Goal: Task Accomplishment & Management: Manage account settings

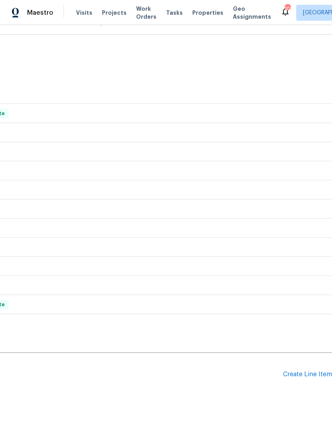
scroll to position [115, 118]
click at [291, 385] on div "Pending Line Items Create Line Item" at bounding box center [106, 374] width 449 height 37
click at [313, 374] on div "Create Line Item" at bounding box center [307, 375] width 49 height 8
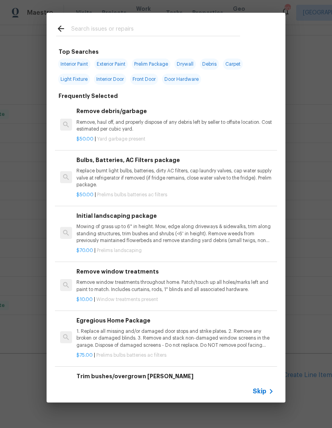
click at [167, 34] on input "text" at bounding box center [155, 30] width 169 height 12
click at [116, 65] on span "Exterior Paint" at bounding box center [110, 63] width 33 height 11
type input "Exterior Paint"
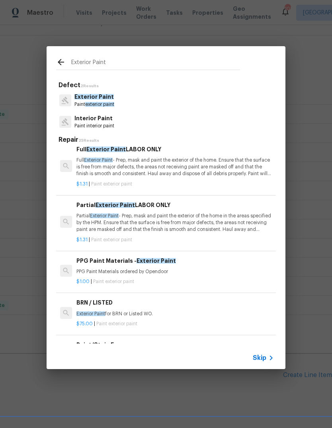
scroll to position [5, 0]
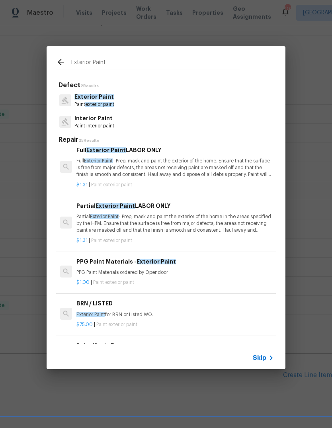
click at [198, 234] on div "$1.31 | Paint exterior paint" at bounding box center [174, 239] width 197 height 10
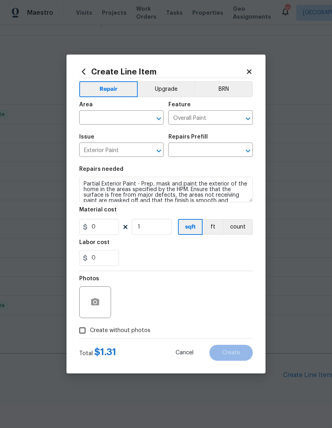
type input "Partial Exterior Paint LABOR ONLY $1.31"
click at [207, 225] on button "ft" at bounding box center [212, 227] width 20 height 16
click at [239, 227] on button "count" at bounding box center [237, 227] width 29 height 16
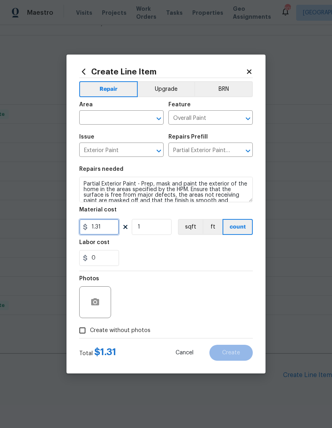
click at [112, 229] on input "1.31" at bounding box center [99, 227] width 40 height 16
click at [112, 228] on input "1.31" at bounding box center [99, 227] width 40 height 16
type input "75"
click at [113, 120] on input "text" at bounding box center [110, 118] width 62 height 12
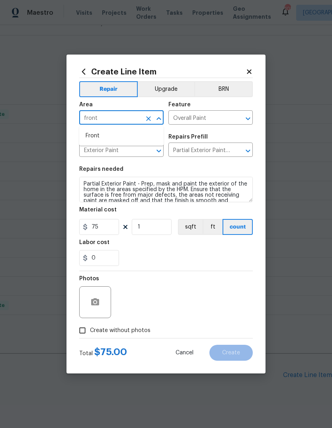
click at [112, 142] on ul "Front" at bounding box center [121, 135] width 84 height 19
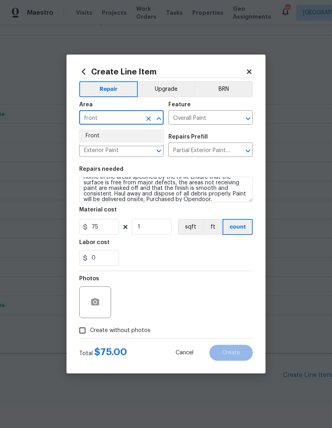
scroll to position [16, 0]
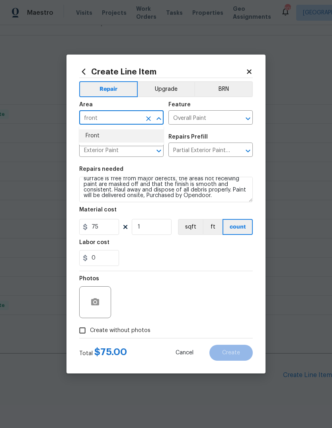
click at [97, 138] on li "Front" at bounding box center [121, 135] width 84 height 13
type input "Front"
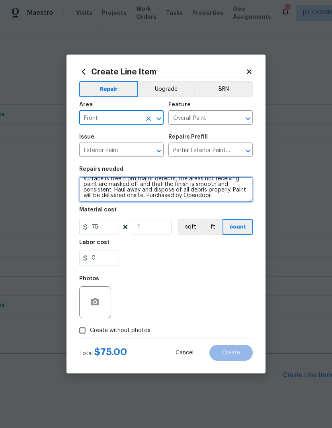
click at [227, 195] on textarea "Partial Exterior Paint - Prep, mask and paint the exterior of the home in the a…" at bounding box center [165, 189] width 173 height 25
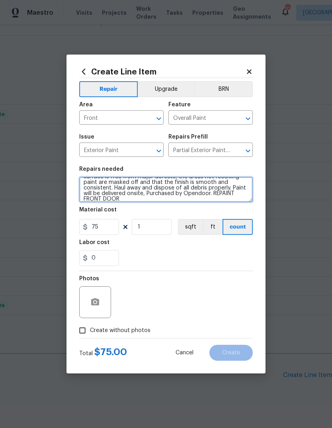
type textarea "Partial Exterior Paint - Prep, mask and paint the exterior of the home in the a…"
click at [78, 333] on input "Create without photos" at bounding box center [82, 330] width 15 height 15
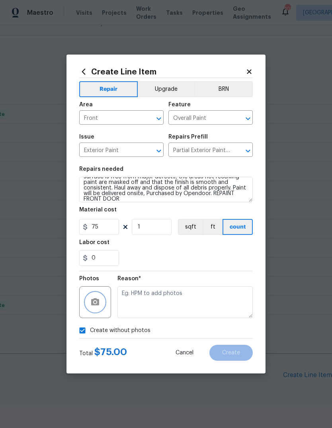
click at [91, 303] on icon "button" at bounding box center [95, 301] width 8 height 7
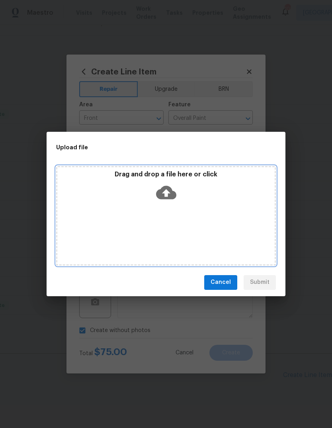
click at [169, 184] on icon at bounding box center [166, 192] width 20 height 20
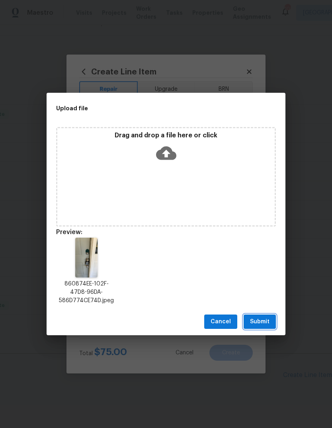
click at [268, 320] on span "Submit" at bounding box center [259, 322] width 19 height 10
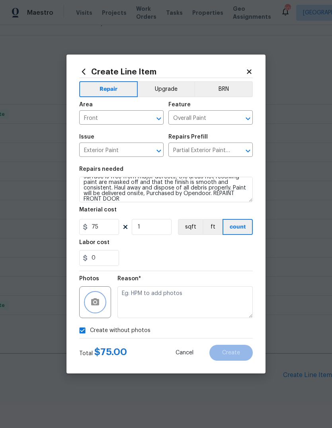
checkbox input "false"
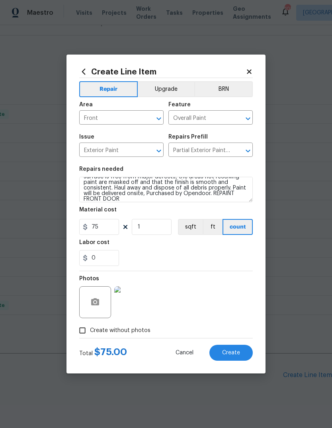
click at [227, 351] on span "Create" at bounding box center [231, 353] width 18 height 6
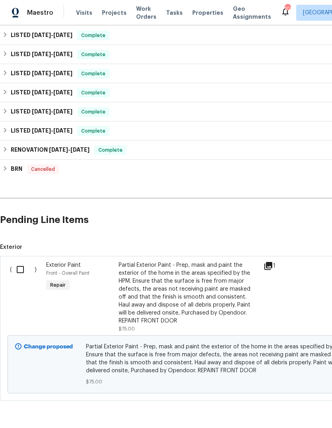
scroll to position [269, 0]
click at [20, 275] on input "checkbox" at bounding box center [23, 269] width 23 height 17
checkbox input "true"
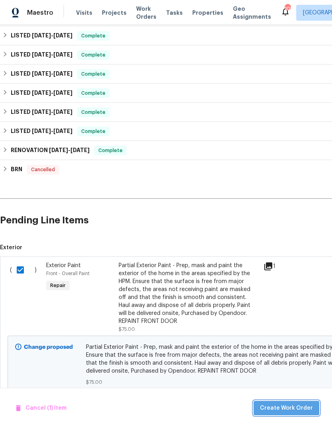
click at [297, 404] on span "Create Work Order" at bounding box center [286, 408] width 53 height 10
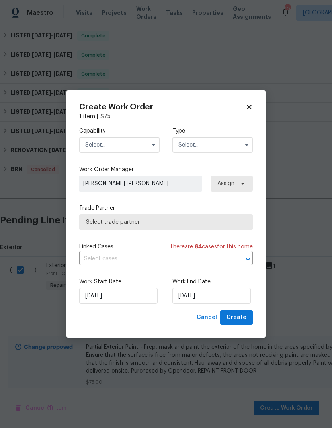
click at [136, 140] on input "text" at bounding box center [119, 145] width 80 height 16
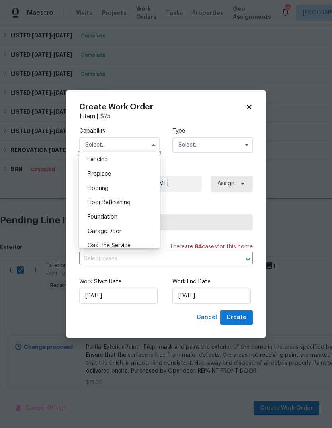
scroll to position [313, 0]
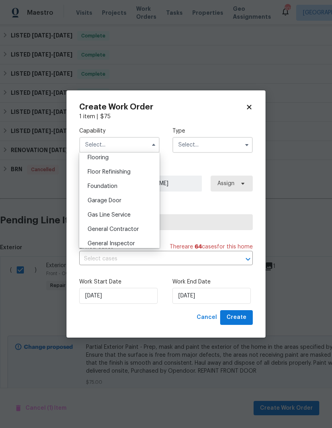
click at [134, 228] on span "General Contractor" at bounding box center [112, 229] width 51 height 6
type input "General Contractor"
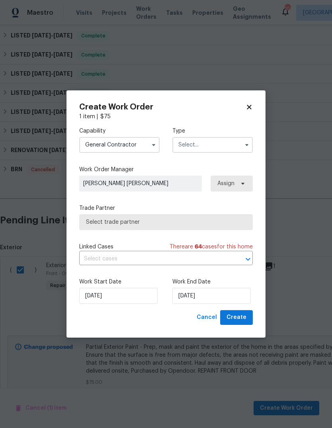
click at [227, 150] on input "text" at bounding box center [212, 145] width 80 height 16
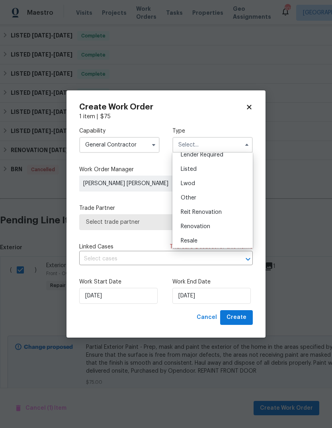
scroll to position [56, 0]
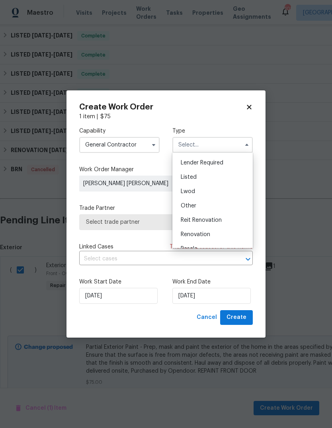
click at [208, 176] on div "Listed" at bounding box center [212, 177] width 76 height 14
type input "Listed"
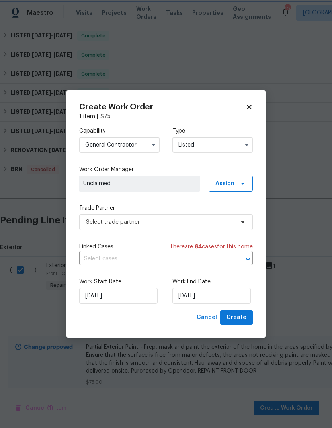
scroll to position [0, 0]
click at [235, 186] on span "Assign" at bounding box center [230, 183] width 44 height 16
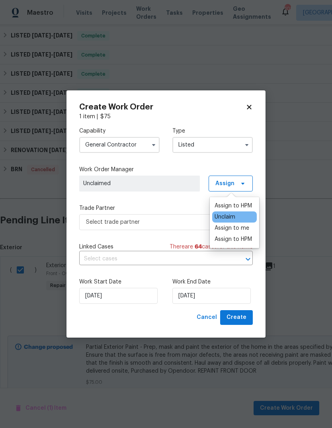
click at [240, 208] on div "Assign to HPM" at bounding box center [232, 206] width 37 height 8
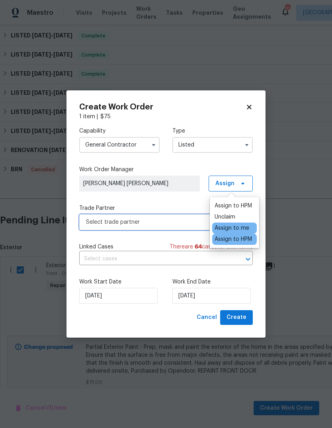
click at [184, 215] on span "Select trade partner" at bounding box center [165, 222] width 173 height 16
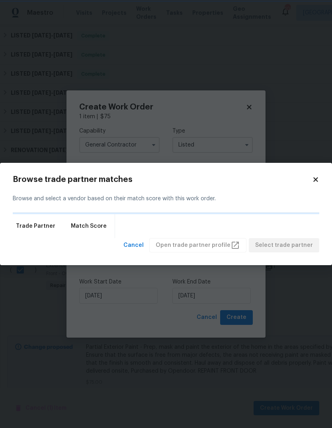
click at [183, 215] on div "Trade Partner Match Score" at bounding box center [166, 226] width 306 height 24
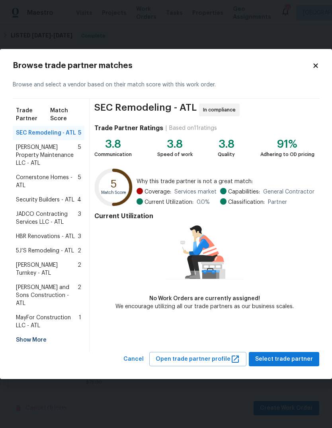
click at [27, 332] on div "Show More" at bounding box center [49, 339] width 72 height 14
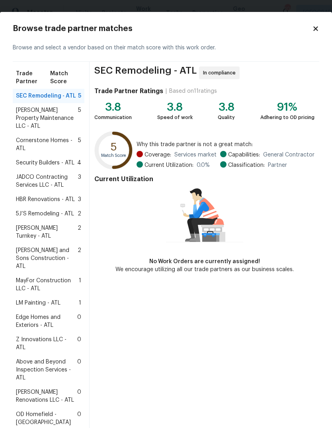
click at [25, 388] on span "[PERSON_NAME] Renovations LLC - ATL" at bounding box center [46, 396] width 61 height 16
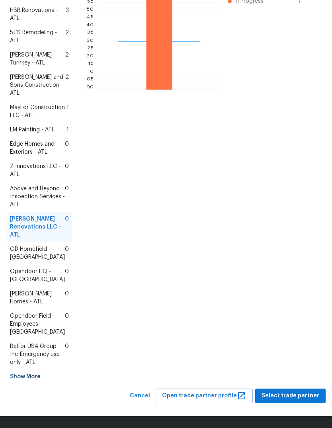
scroll to position [276, 0]
click at [284, 391] on button "Select trade partner" at bounding box center [290, 395] width 70 height 15
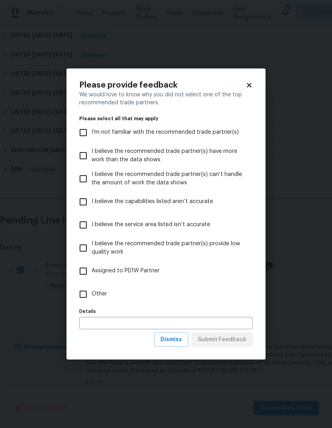
scroll to position [0, 0]
click at [89, 301] on input "Other" at bounding box center [83, 294] width 17 height 17
checkbox input "true"
click at [213, 341] on span "Submit Feedback" at bounding box center [222, 339] width 49 height 10
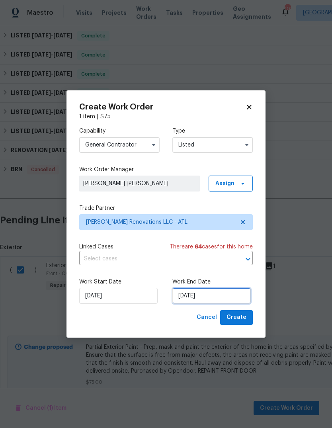
click at [200, 295] on input "[DATE]" at bounding box center [211, 296] width 78 height 16
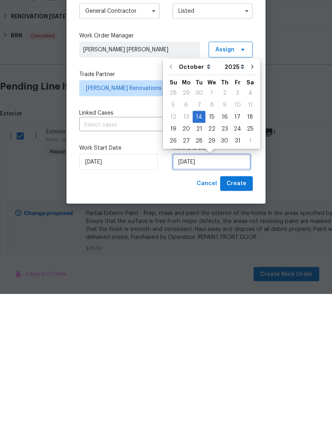
scroll to position [15, 0]
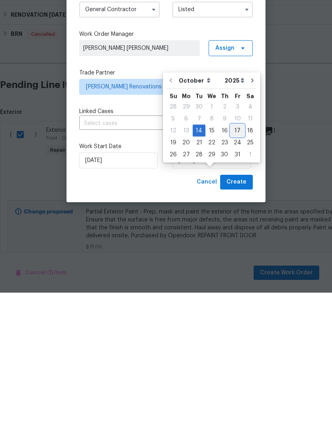
click at [233, 260] on div "17" at bounding box center [237, 265] width 13 height 11
type input "[DATE]"
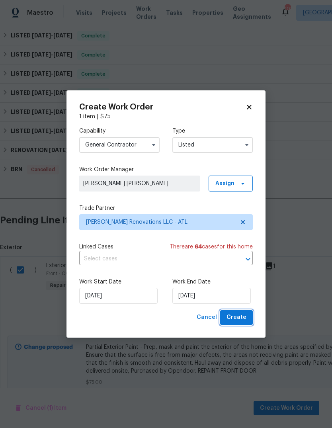
click at [235, 316] on span "Create" at bounding box center [236, 317] width 20 height 10
checkbox input "false"
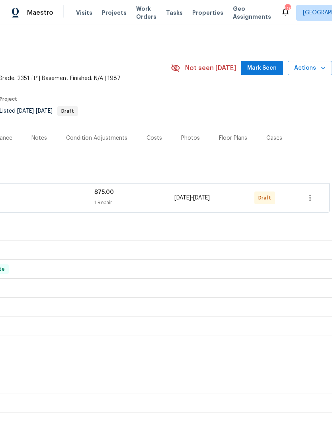
scroll to position [0, 118]
click at [314, 193] on icon "button" at bounding box center [310, 198] width 10 height 10
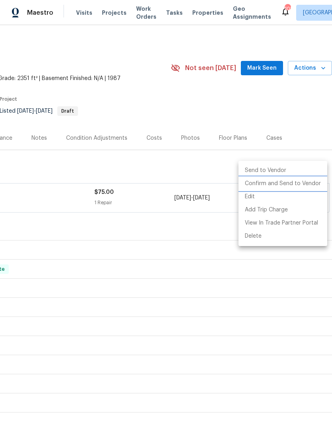
click at [302, 185] on li "Confirm and Send to Vendor" at bounding box center [282, 183] width 89 height 13
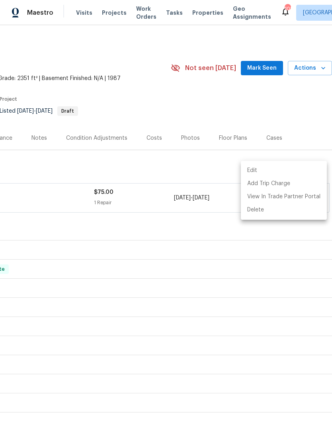
click at [204, 202] on div at bounding box center [166, 214] width 332 height 428
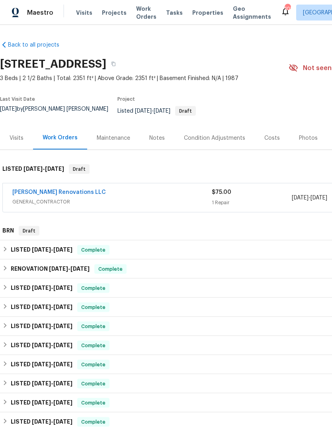
scroll to position [0, 0]
click at [38, 189] on link "[PERSON_NAME] Renovations LLC" at bounding box center [58, 192] width 93 height 6
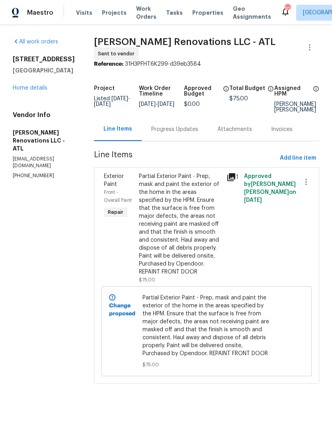
click at [196, 133] on div "Progress Updates" at bounding box center [174, 129] width 47 height 8
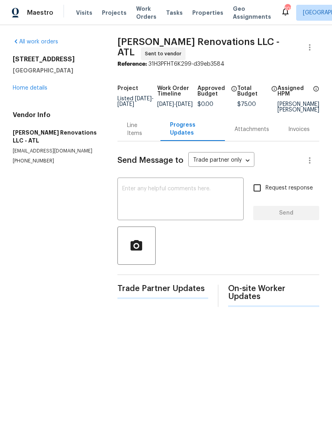
click at [204, 211] on textarea at bounding box center [180, 200] width 117 height 28
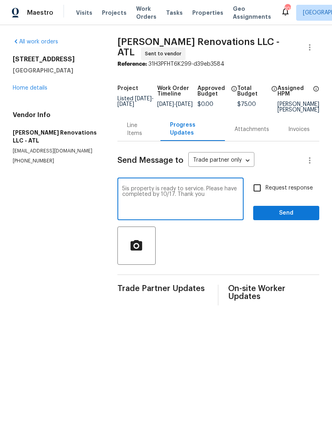
click at [121, 188] on div "5is property is ready to service. Please have completed by 10/17. Thank you x ​" at bounding box center [180, 199] width 126 height 41
click at [122, 195] on textarea "5is property is ready to service. Please have completed by 10/17. Thank you" at bounding box center [180, 200] width 117 height 28
type textarea "This property is ready to service. Please have completed by 10/17. Thank you"
click at [263, 192] on input "Request response" at bounding box center [257, 187] width 17 height 17
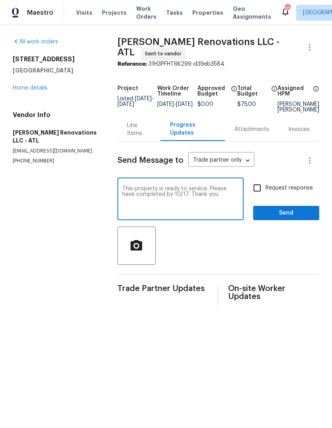
checkbox input "true"
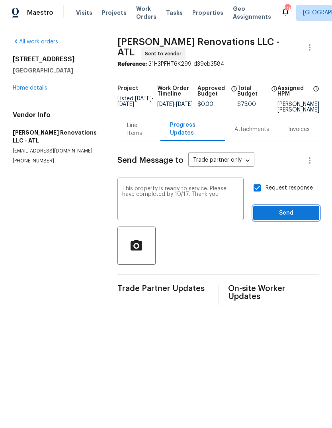
click at [281, 217] on span "Send" at bounding box center [285, 213] width 53 height 10
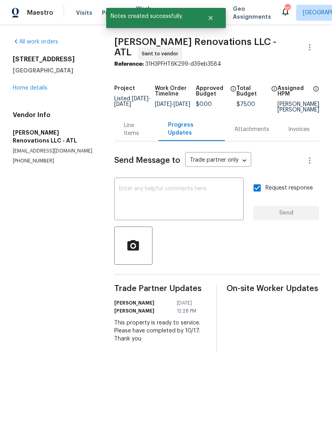
click at [30, 91] on link "Home details" at bounding box center [30, 88] width 35 height 6
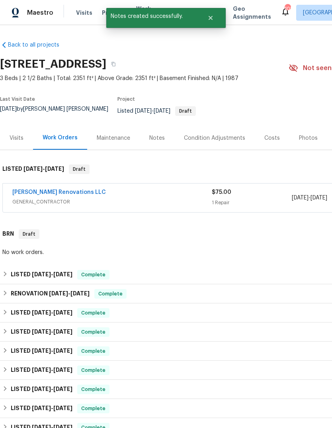
click at [158, 142] on div "Notes" at bounding box center [157, 138] width 16 height 8
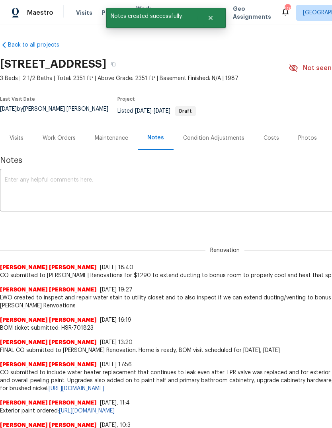
click at [230, 192] on textarea at bounding box center [225, 191] width 440 height 28
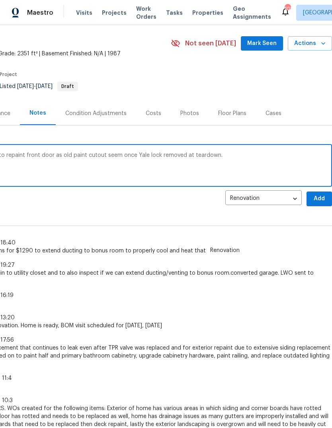
scroll to position [25, 118]
type textarea "LWO sent to [PERSON_NAME] Renovations to repaint front door as old paint cutout…"
click at [321, 195] on button "Add" at bounding box center [318, 198] width 25 height 15
